Goal: Task Accomplishment & Management: Manage account settings

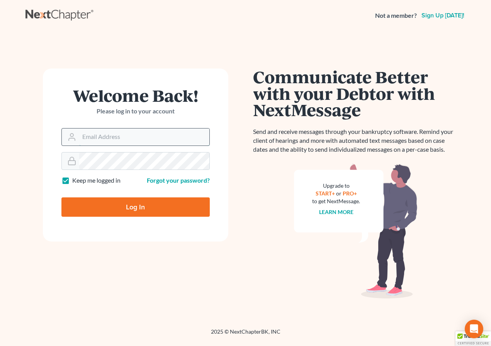
click at [138, 138] on input "Email Address" at bounding box center [144, 136] width 130 height 17
click at [0, 345] on com-1password-button at bounding box center [0, 346] width 0 height 0
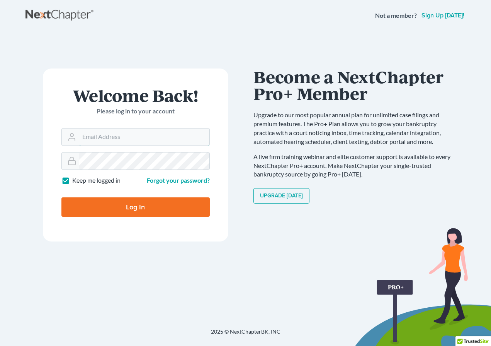
type input "[EMAIL_ADDRESS][PERSON_NAME][DOMAIN_NAME]"
type input "Thinking..."
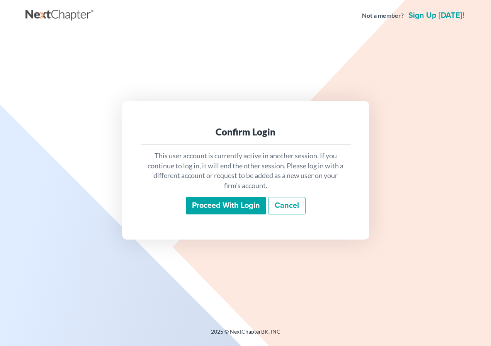
click at [239, 207] on input "Proceed with login" at bounding box center [226, 206] width 80 height 18
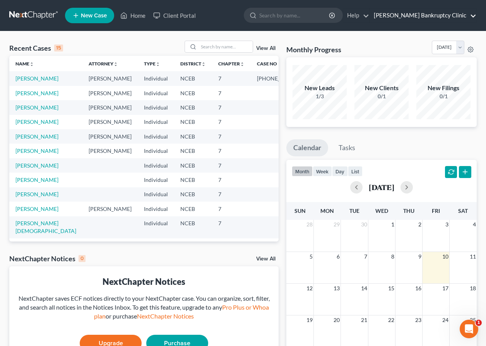
click at [452, 15] on link "[PERSON_NAME] Bankruptcy Clinic" at bounding box center [423, 16] width 106 height 14
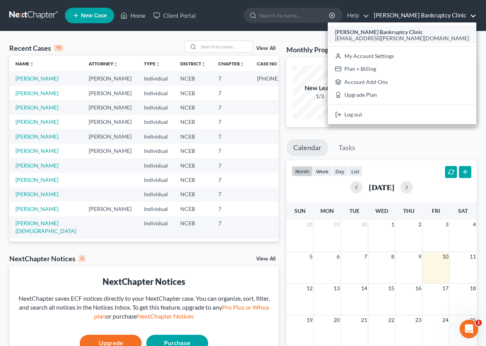
click at [439, 35] on span "[EMAIL_ADDRESS][PERSON_NAME][DOMAIN_NAME]" at bounding box center [402, 38] width 134 height 7
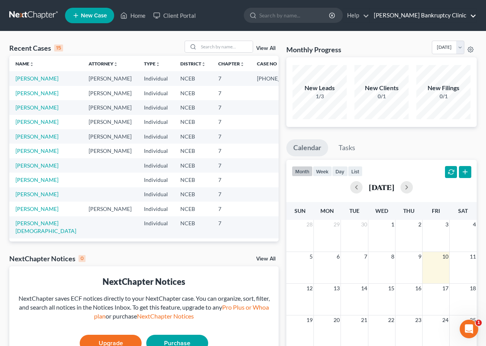
click at [471, 13] on link "[PERSON_NAME] Bankruptcy Clinic" at bounding box center [423, 16] width 106 height 14
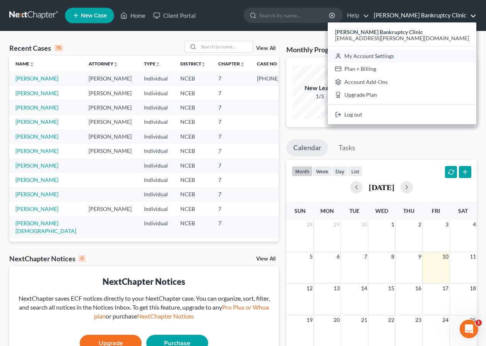
click at [435, 55] on link "My Account Settings" at bounding box center [401, 55] width 148 height 13
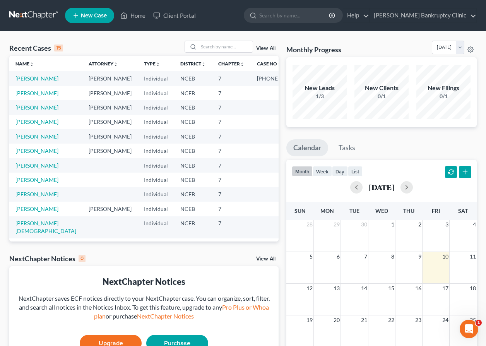
select select "57"
select select "24"
select select "28"
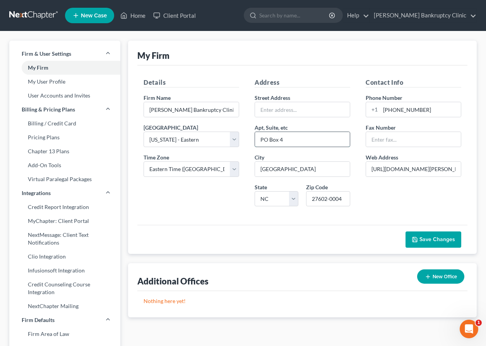
click at [297, 139] on input "PO Box 4" at bounding box center [302, 139] width 95 height 15
click at [396, 194] on div "Contact Info Phone Number +1 919-865-4484 Fax Number Web Address https://law.ca…" at bounding box center [413, 145] width 111 height 135
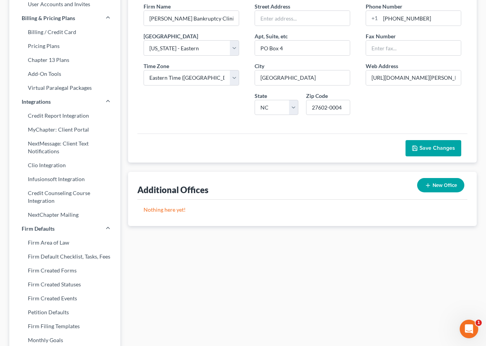
scroll to position [77, 0]
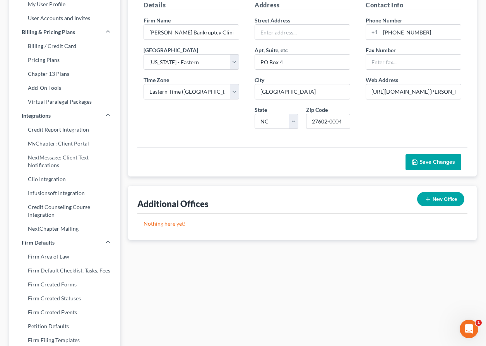
click at [419, 165] on button "Save Changes" at bounding box center [433, 162] width 56 height 16
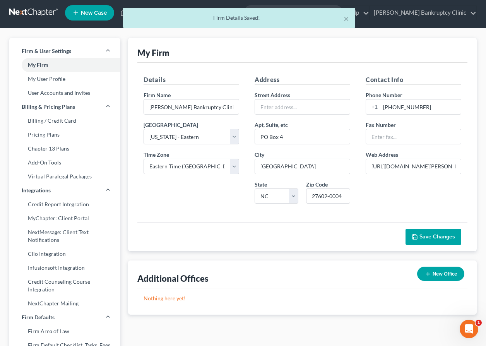
scroll to position [0, 0]
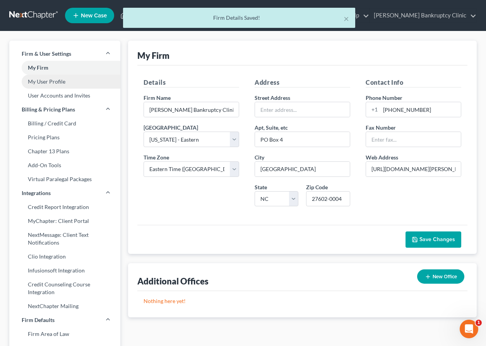
click at [53, 78] on link "My User Profile" at bounding box center [64, 82] width 111 height 14
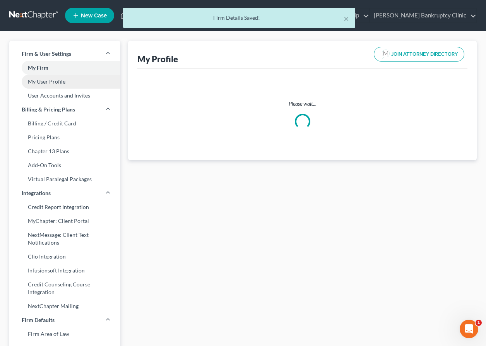
select select "28"
select select "57"
select select "attorney"
select select "0"
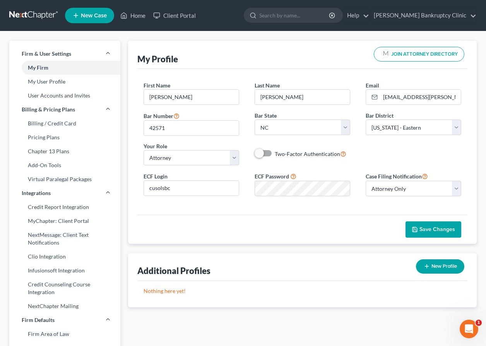
click at [36, 14] on link at bounding box center [33, 16] width 49 height 14
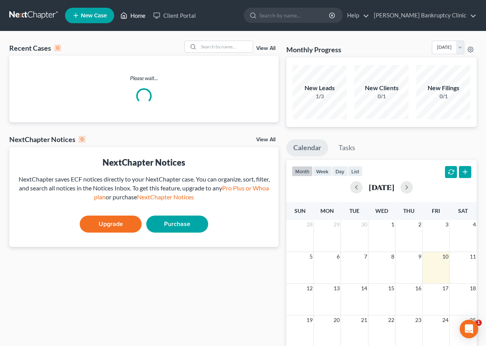
click at [138, 12] on link "Home" at bounding box center [132, 16] width 33 height 14
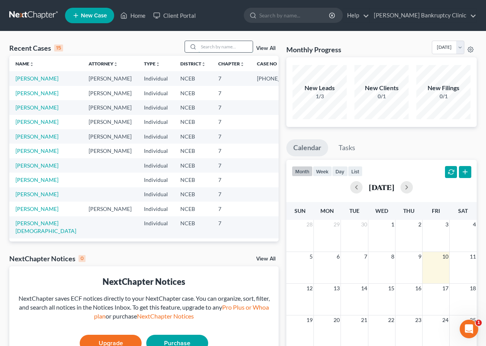
click at [229, 46] on input "search" at bounding box center [225, 46] width 54 height 11
type input "n"
type input "blanks"
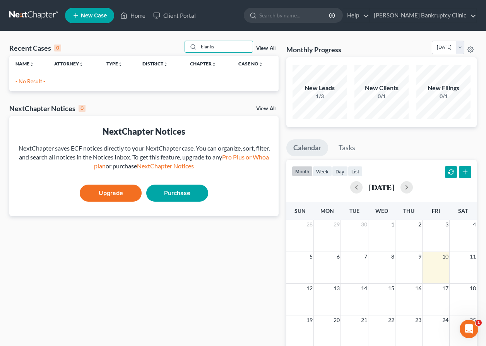
click at [271, 48] on link "View All" at bounding box center [265, 48] width 19 height 5
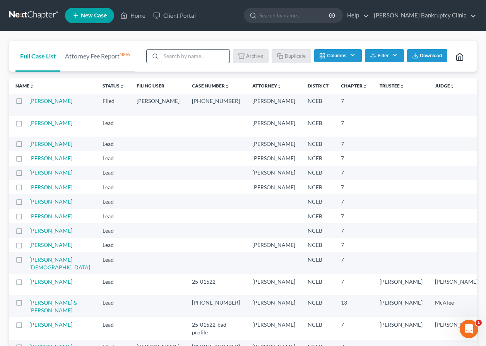
click at [183, 56] on input "search" at bounding box center [195, 55] width 68 height 13
type input "sonia"
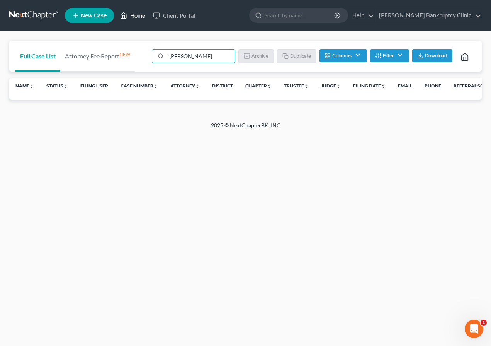
click at [132, 19] on link "Home" at bounding box center [132, 16] width 33 height 14
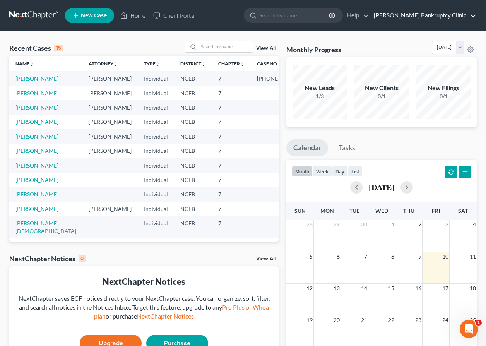
click at [472, 15] on link "Stubbs Bankruptcy Clinic" at bounding box center [423, 16] width 106 height 14
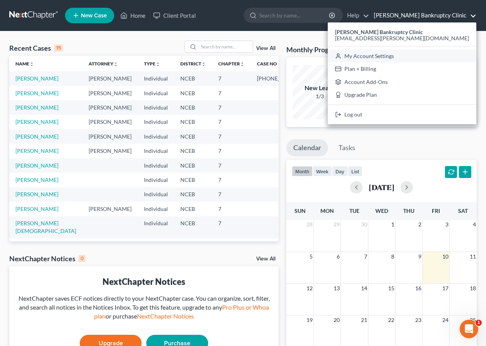
click at [443, 56] on link "My Account Settings" at bounding box center [401, 55] width 148 height 13
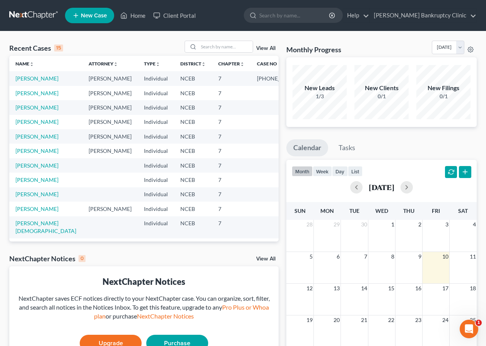
select select "57"
select select "24"
select select "28"
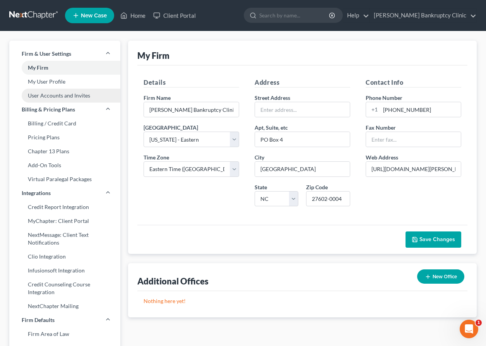
click at [56, 91] on link "User Accounts and Invites" at bounding box center [64, 96] width 111 height 14
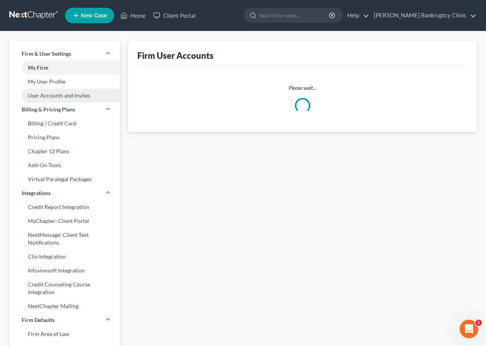
select select "0"
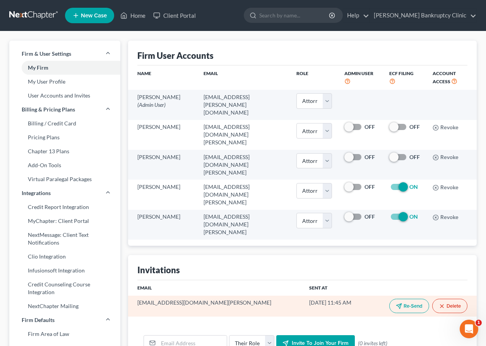
click at [411, 298] on button "Re-Send" at bounding box center [409, 305] width 40 height 14
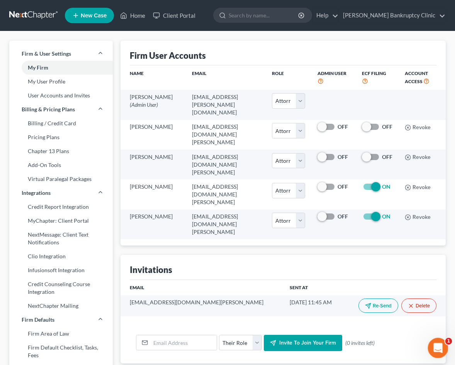
click at [436, 345] on icon "Open Intercom Messenger" at bounding box center [437, 347] width 13 height 13
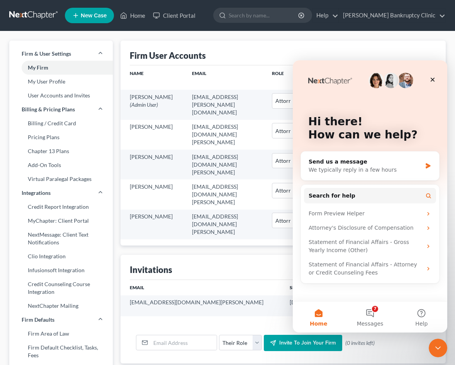
click at [258, 220] on ui-view "Firm User Accounts Name Email Role Admin User ECF Filing Account Access Ciara R…" at bounding box center [284, 202] width 326 height 323
click at [433, 80] on icon "Close" at bounding box center [433, 80] width 4 height 4
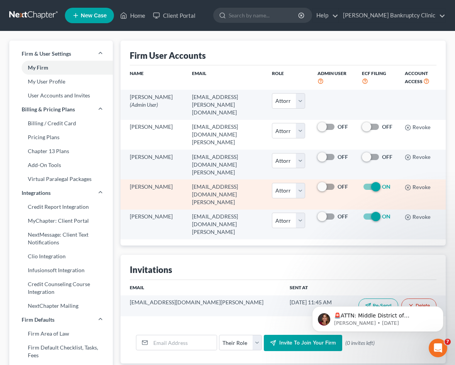
click at [382, 183] on label "ON" at bounding box center [386, 187] width 9 height 8
click at [385, 183] on input "ON" at bounding box center [387, 185] width 5 height 5
checkbox input "false"
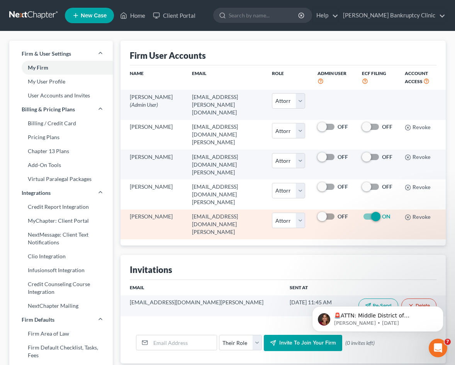
click at [382, 213] on label "ON" at bounding box center [386, 217] width 9 height 8
click at [385, 213] on input "ON" at bounding box center [387, 215] width 5 height 5
checkbox input "false"
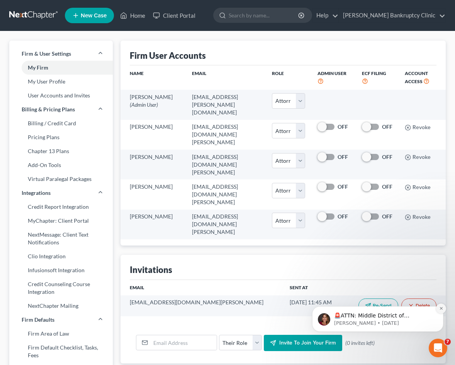
click at [443, 309] on icon "Dismiss notification" at bounding box center [442, 308] width 4 height 4
